Goal: Book appointment/travel/reservation

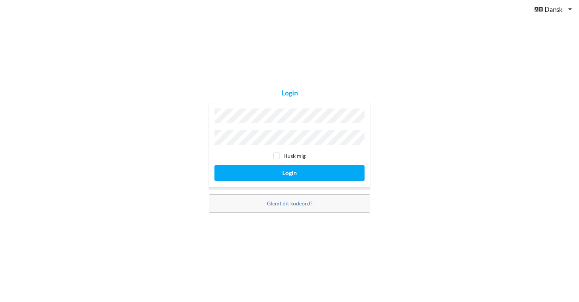
click at [290, 171] on button "Login" at bounding box center [289, 173] width 150 height 16
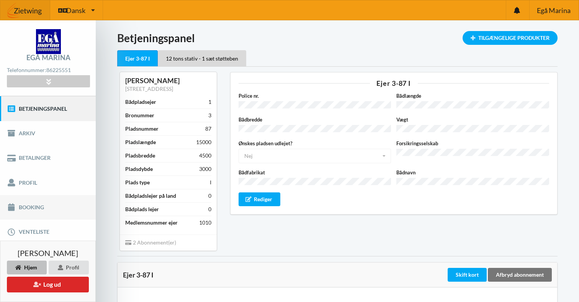
click at [30, 210] on link "Booking" at bounding box center [48, 207] width 96 height 25
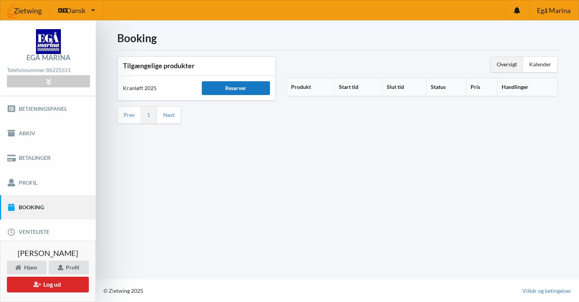
click at [222, 86] on div "Reserver" at bounding box center [236, 88] width 68 height 14
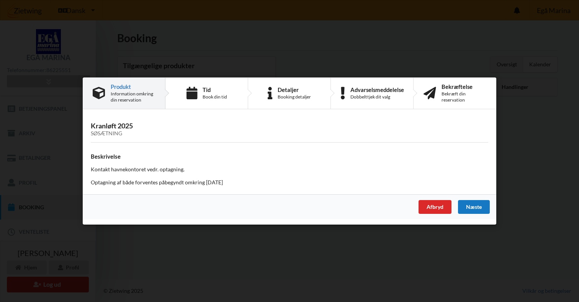
click at [467, 205] on div "Næste" at bounding box center [474, 207] width 32 height 14
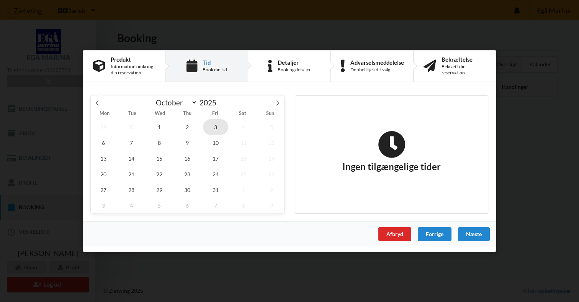
click at [219, 125] on span "3" at bounding box center [215, 127] width 25 height 16
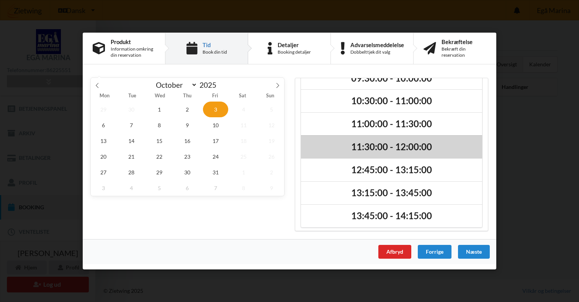
scroll to position [39, 0]
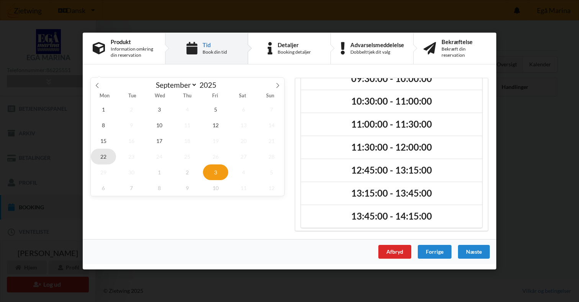
click at [103, 156] on span "22" at bounding box center [103, 157] width 25 height 16
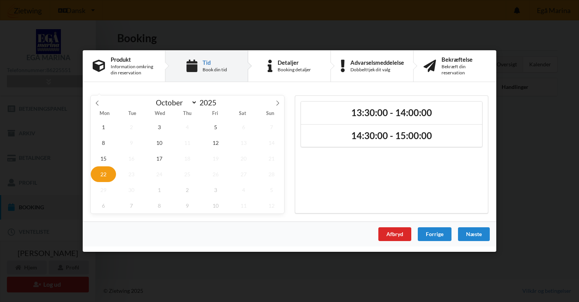
scroll to position [0, 0]
click at [214, 129] on span "3" at bounding box center [215, 127] width 25 height 16
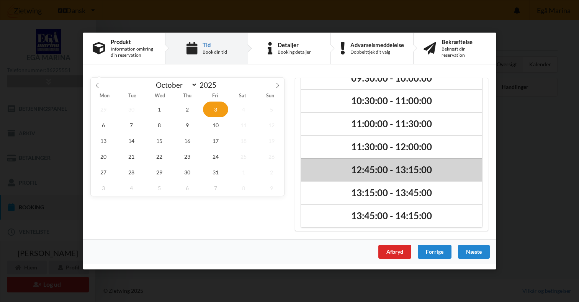
scroll to position [39, 0]
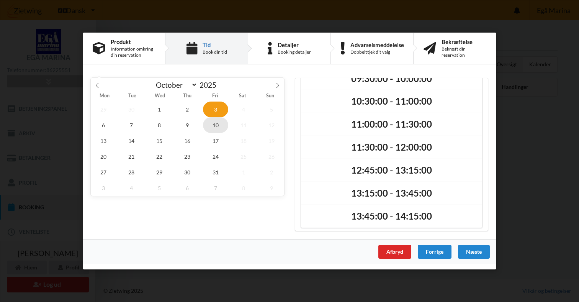
click at [213, 129] on span "10" at bounding box center [215, 125] width 25 height 16
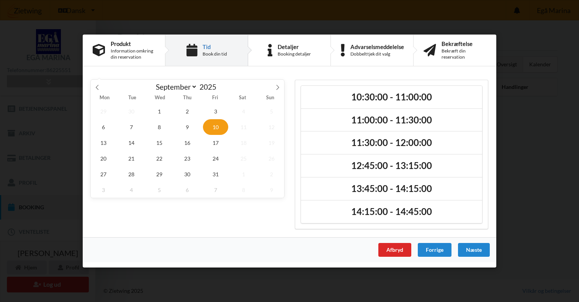
select select "8"
click at [214, 129] on span "12" at bounding box center [215, 127] width 25 height 16
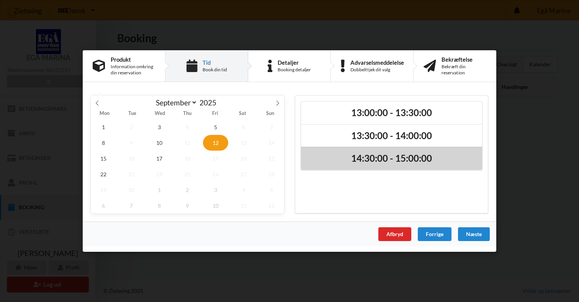
click at [370, 156] on h2 "14:30:00 - 15:00:00" at bounding box center [391, 159] width 170 height 12
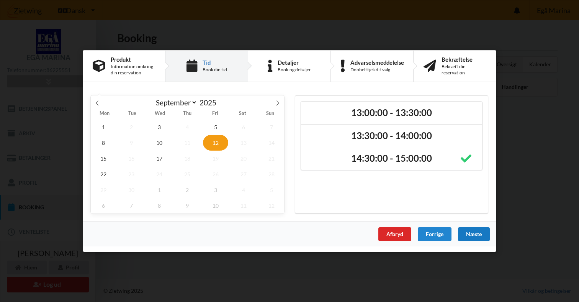
click at [475, 232] on div "Næste" at bounding box center [474, 234] width 32 height 14
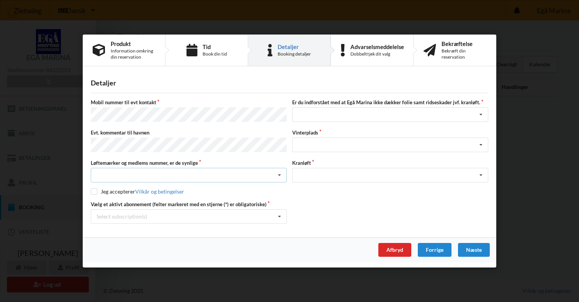
click at [175, 170] on div "Nej, jeg kontakter havnekontoret inden løftet Ja, mine mærker er synlige og int…" at bounding box center [189, 175] width 196 height 15
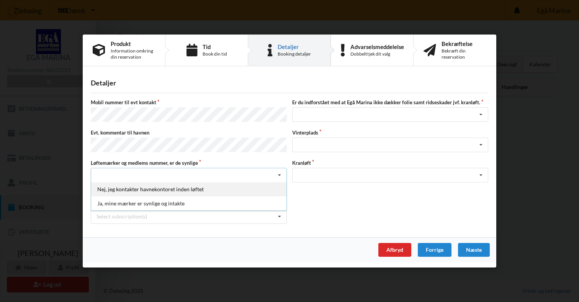
click at [161, 190] on div "Nej, jeg kontakter havnekontoret inden løftet" at bounding box center [188, 189] width 195 height 14
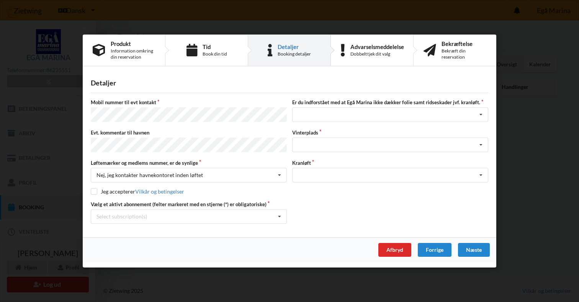
click at [92, 188] on input "checkbox" at bounding box center [94, 191] width 7 height 7
checkbox input "true"
click at [231, 215] on div "Select subscription(s) * Ejer 3-87 I * 12 tons stativ - 1 sæt støtteben" at bounding box center [189, 216] width 196 height 15
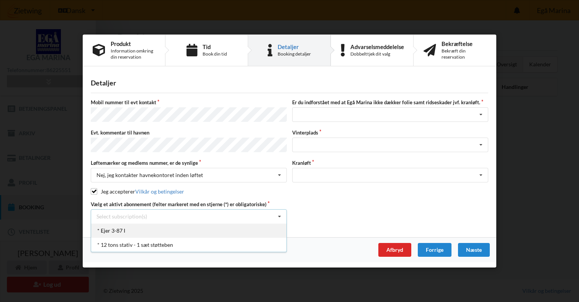
click at [221, 224] on div "* Ejer 3-87 I" at bounding box center [188, 230] width 195 height 14
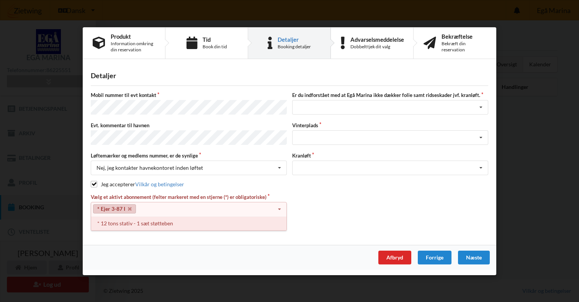
click at [183, 221] on div "* 12 tons stativ - 1 sæt støtteben" at bounding box center [188, 223] width 195 height 14
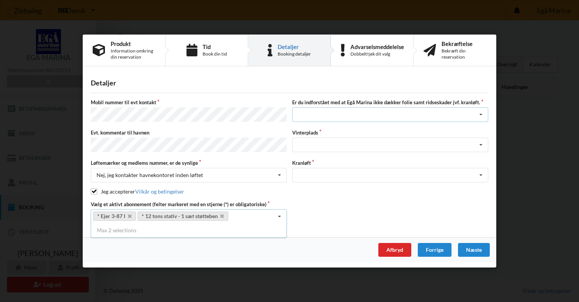
click at [396, 118] on div "Jeg har tæpper med og tager selv ansvaret for eventuelle folie samt ridseskader…" at bounding box center [390, 115] width 196 height 15
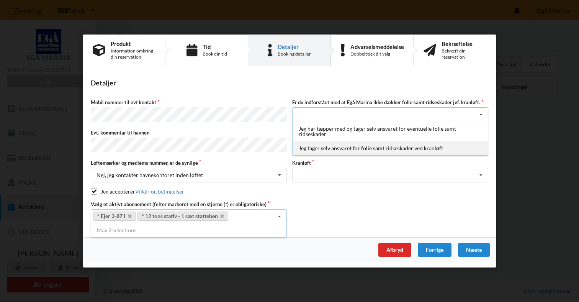
click at [359, 148] on div "Jeg tager selv ansvaret for folie samt ridseskader ved kranløft" at bounding box center [390, 148] width 195 height 14
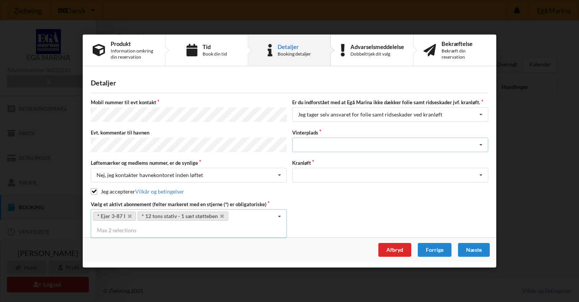
click at [359, 148] on div "Landplads nr. 1 Landplads nr. 2 Landplads nr.3 Landplads nr. 4 Landplads nr. 5 …" at bounding box center [390, 145] width 196 height 15
click at [476, 144] on icon at bounding box center [480, 145] width 11 height 14
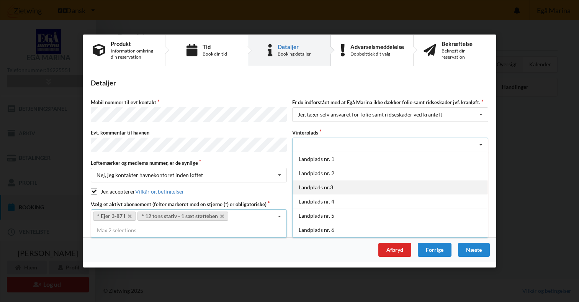
click at [411, 190] on div "Landplads nr.3" at bounding box center [390, 187] width 195 height 14
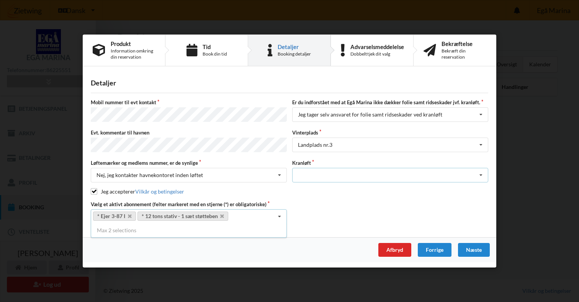
click at [443, 177] on div "Optagning" at bounding box center [390, 175] width 196 height 15
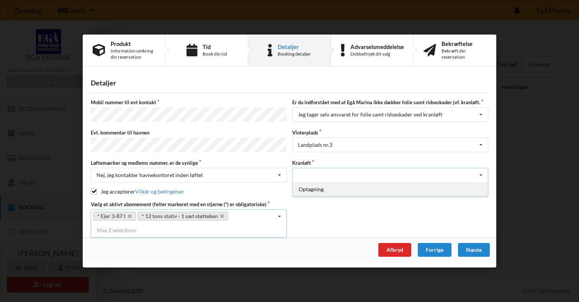
click at [437, 185] on div "Optagning" at bounding box center [390, 189] width 195 height 14
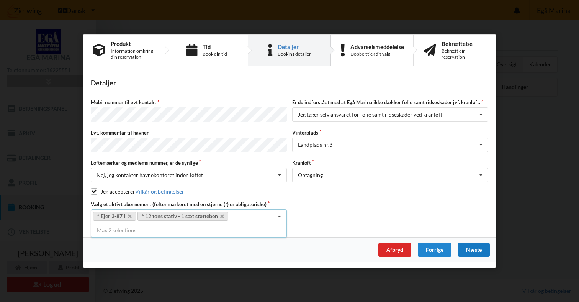
click at [477, 247] on div "Næste" at bounding box center [474, 250] width 32 height 14
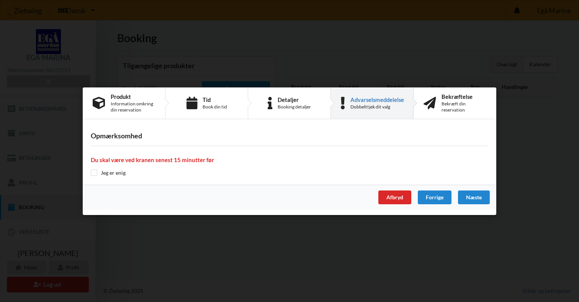
click at [94, 172] on input "checkbox" at bounding box center [94, 172] width 7 height 7
checkbox input "true"
click at [475, 200] on div "Næste" at bounding box center [474, 197] width 32 height 14
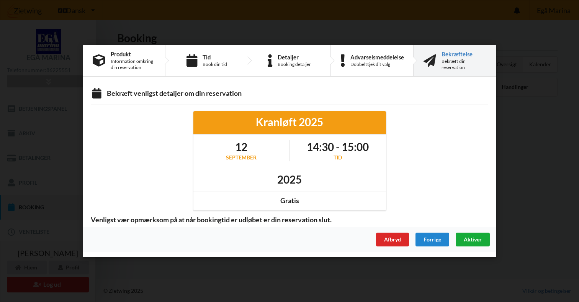
click at [483, 238] on div "Aktiver" at bounding box center [473, 239] width 34 height 14
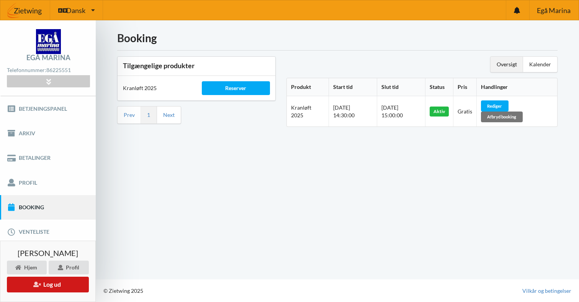
click at [55, 289] on button "Log ud" at bounding box center [48, 285] width 82 height 16
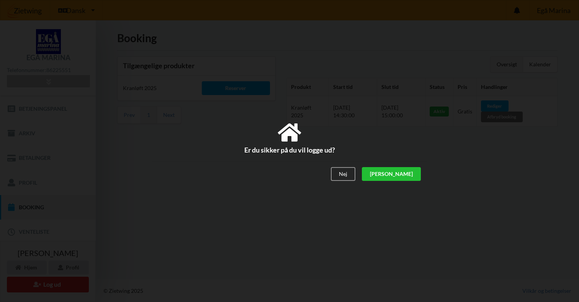
click at [409, 174] on div "[PERSON_NAME]" at bounding box center [391, 174] width 59 height 14
